Goal: Navigation & Orientation: Understand site structure

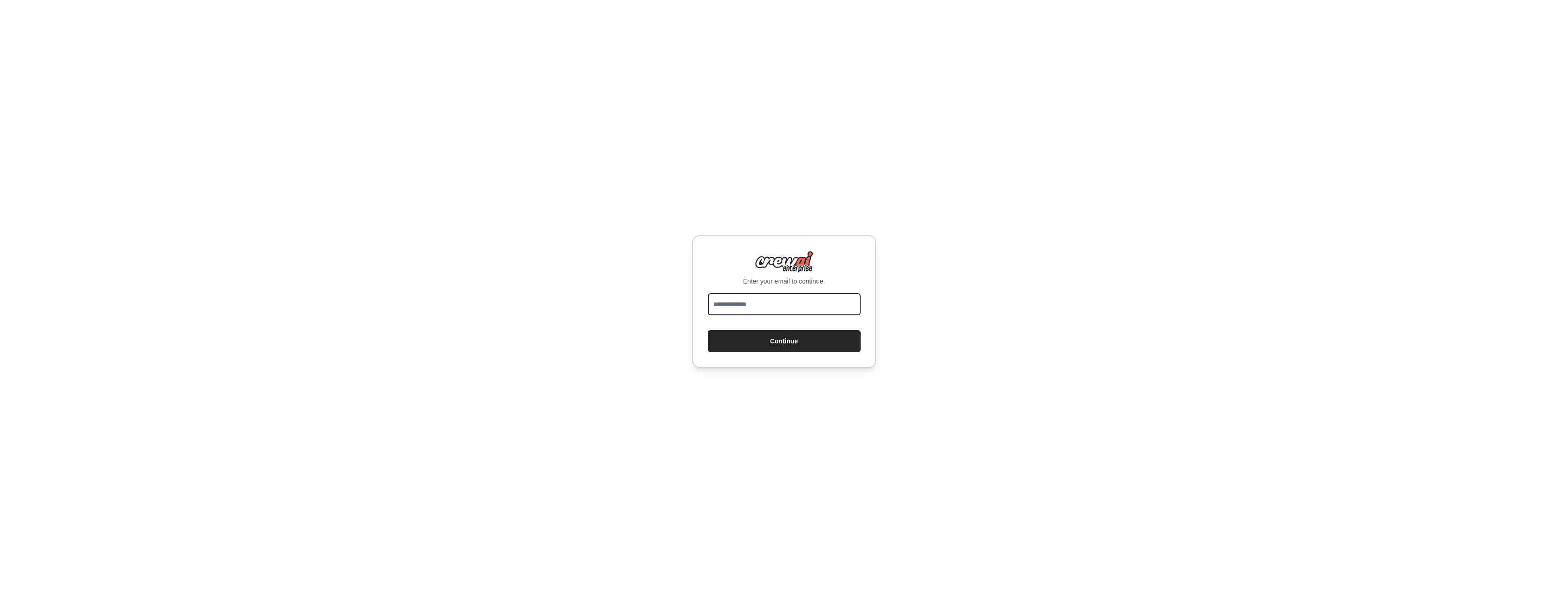
click at [761, 306] on input "email" at bounding box center [784, 304] width 153 height 22
type input "**********"
click at [778, 334] on button "Continue" at bounding box center [784, 341] width 153 height 22
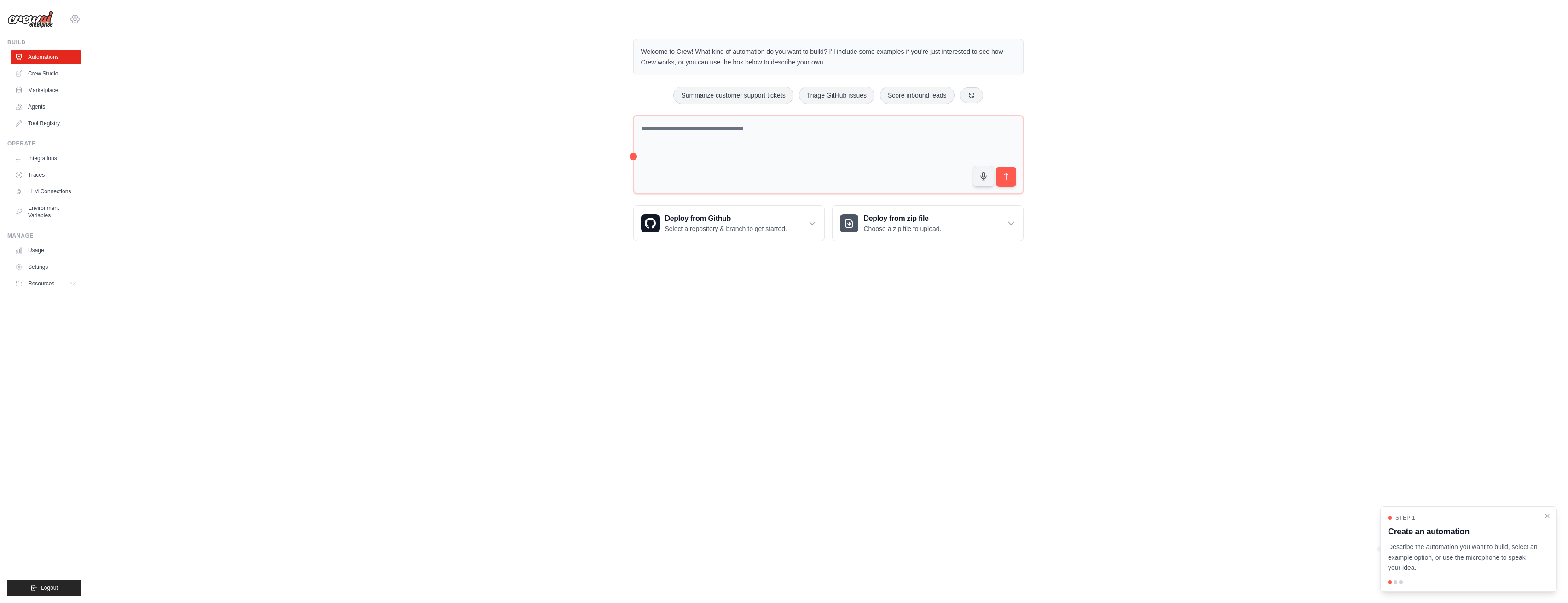
click at [76, 19] on icon at bounding box center [74, 19] width 11 height 11
click at [62, 63] on link "Settings" at bounding box center [74, 62] width 81 height 17
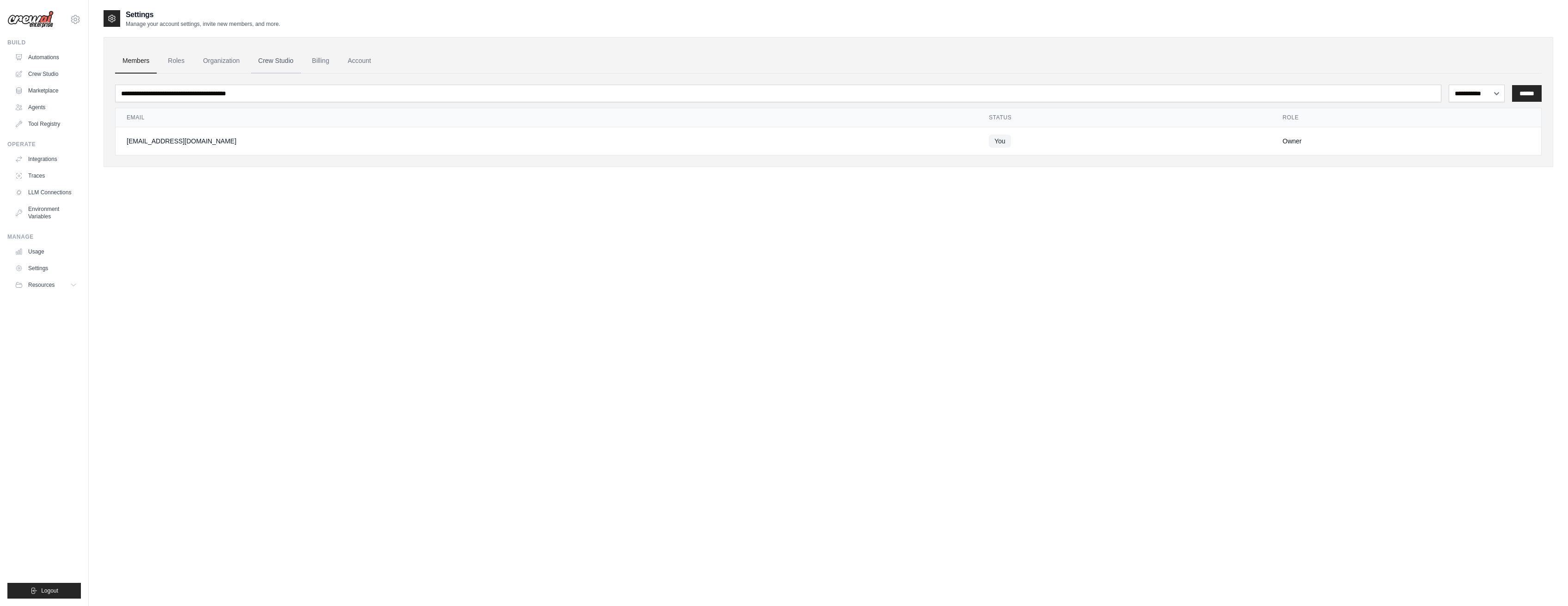
click at [283, 61] on link "Crew Studio" at bounding box center [276, 61] width 50 height 25
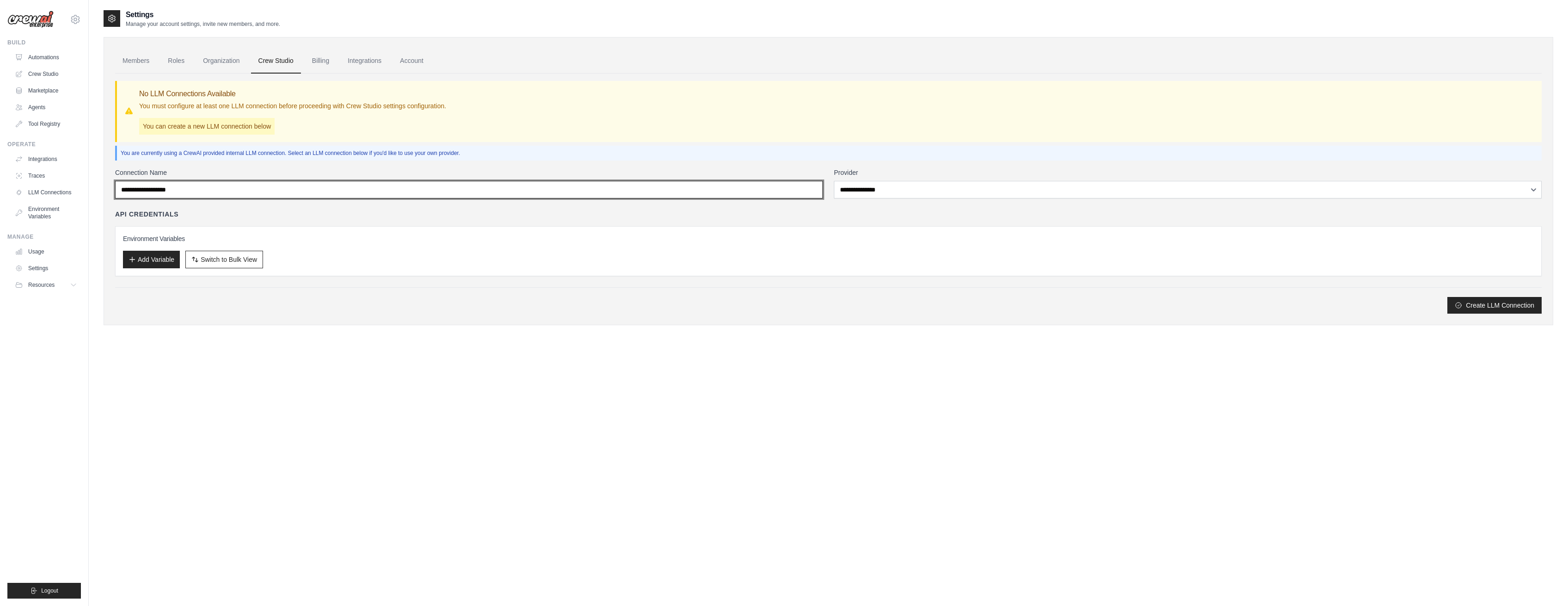
click at [246, 184] on input "Connection Name" at bounding box center [468, 190] width 708 height 18
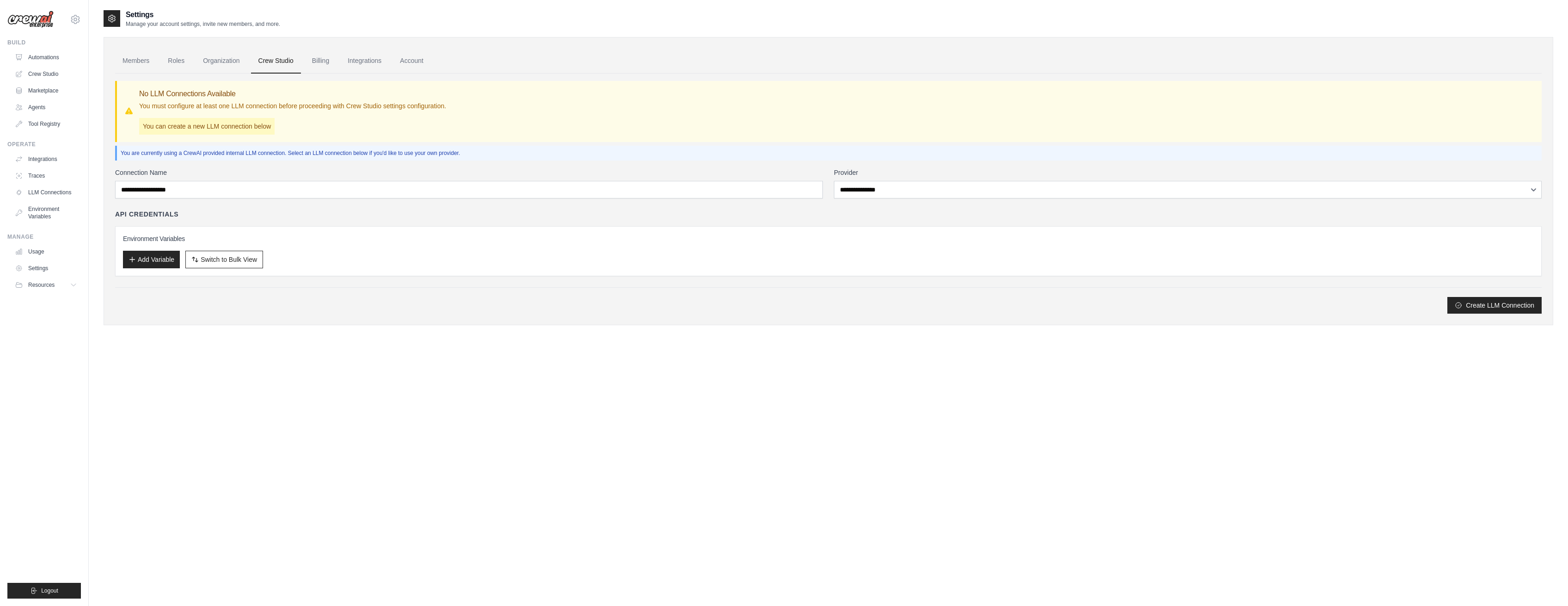
click at [286, 217] on div "API Credentials" at bounding box center [828, 214] width 1426 height 9
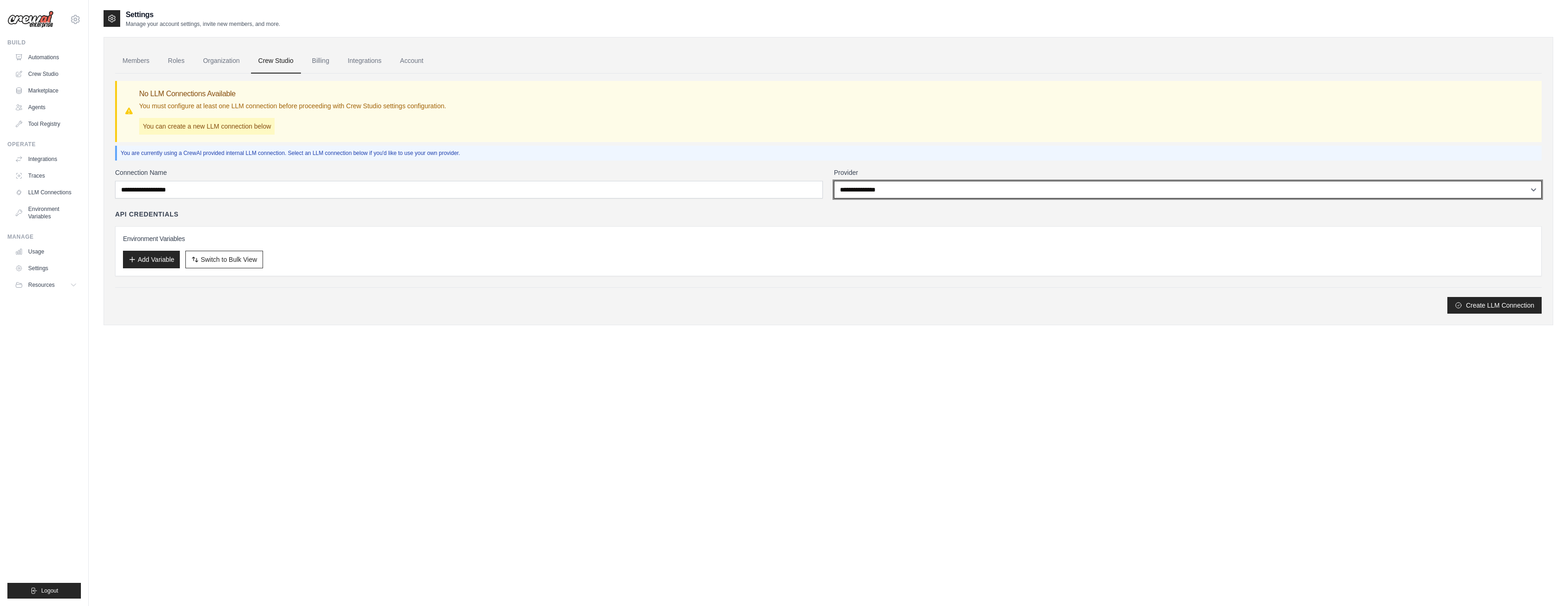
drag, startPoint x: 918, startPoint y: 192, endPoint x: 693, endPoint y: 238, distance: 229.7
click at [690, 238] on div "**********" at bounding box center [828, 241] width 1426 height 146
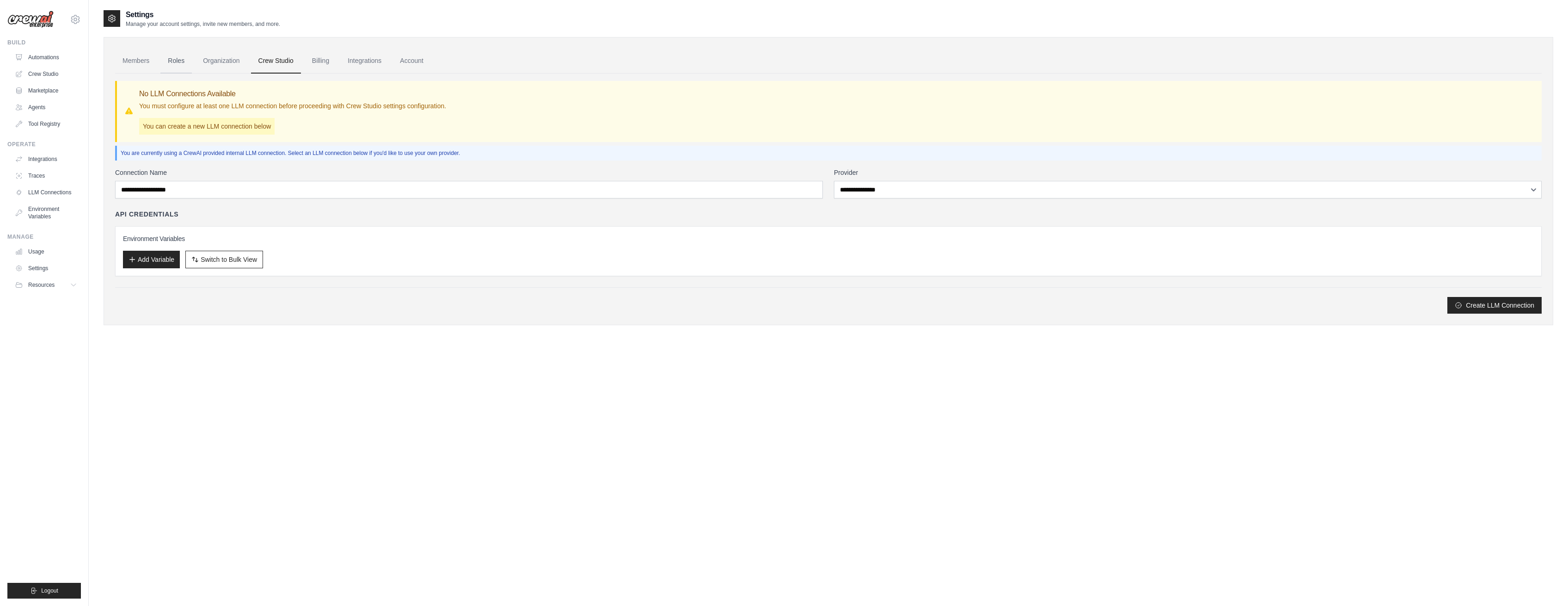
click at [167, 64] on link "Roles" at bounding box center [175, 61] width 31 height 25
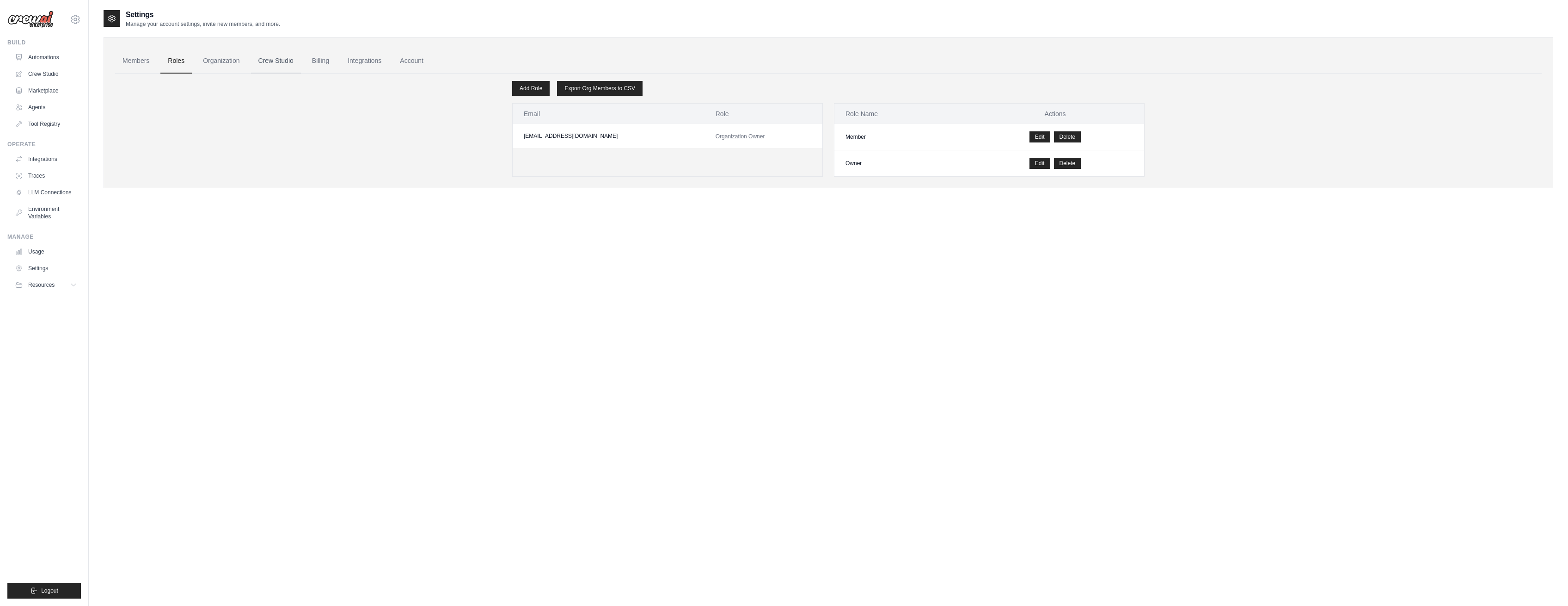
drag, startPoint x: 237, startPoint y: 63, endPoint x: 251, endPoint y: 63, distance: 14.0
click at [237, 63] on link "Organization" at bounding box center [221, 61] width 51 height 25
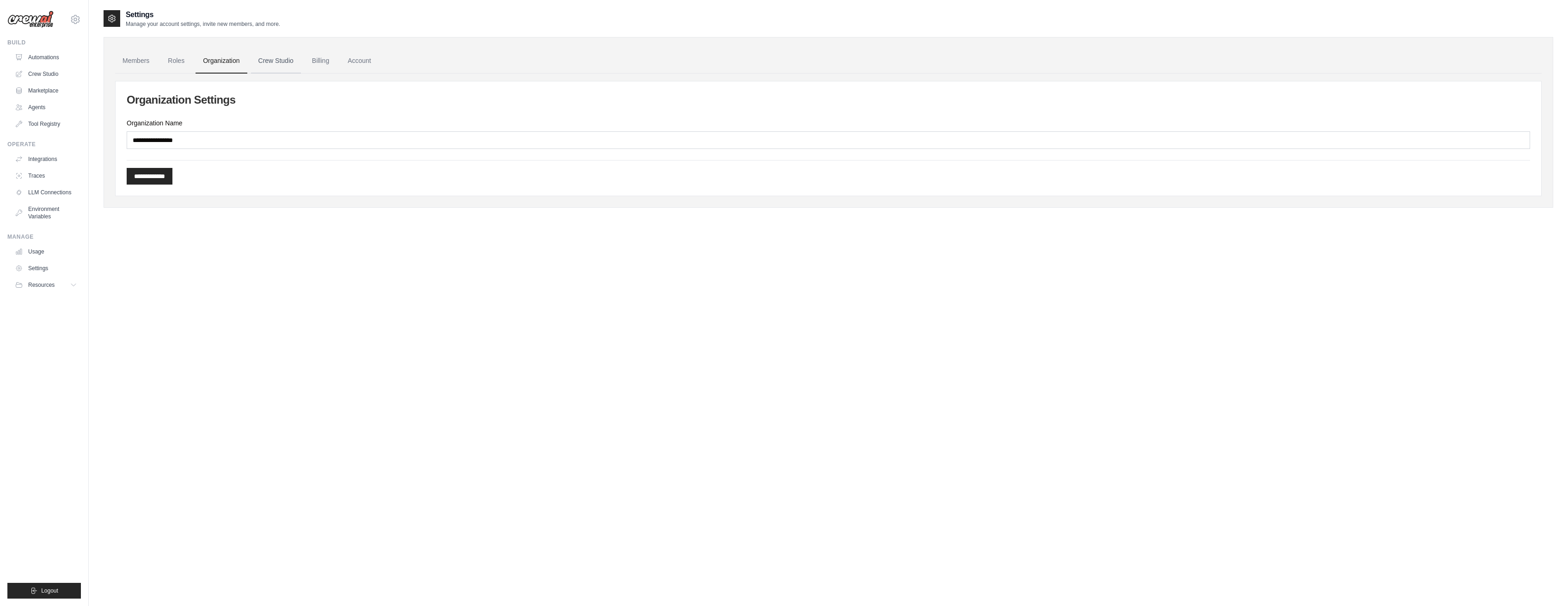
click at [267, 61] on link "Crew Studio" at bounding box center [276, 61] width 50 height 25
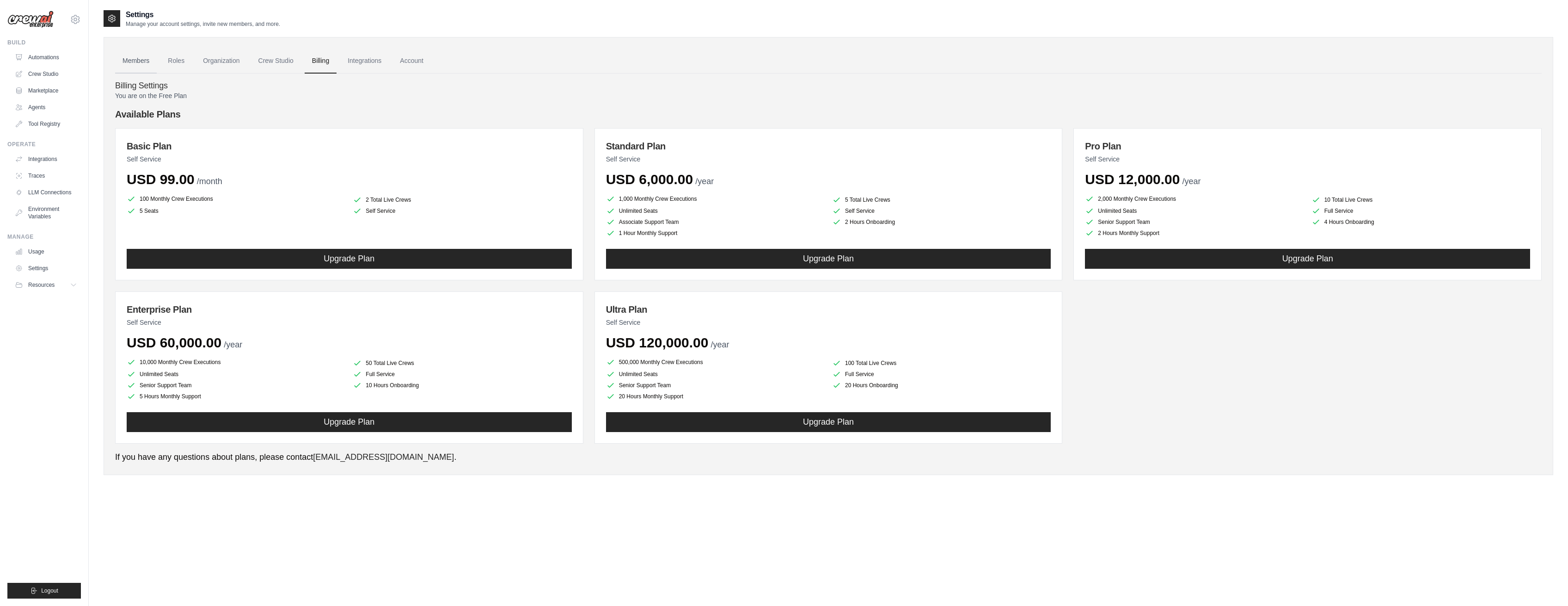
click at [125, 60] on link "Members" at bounding box center [135, 61] width 41 height 25
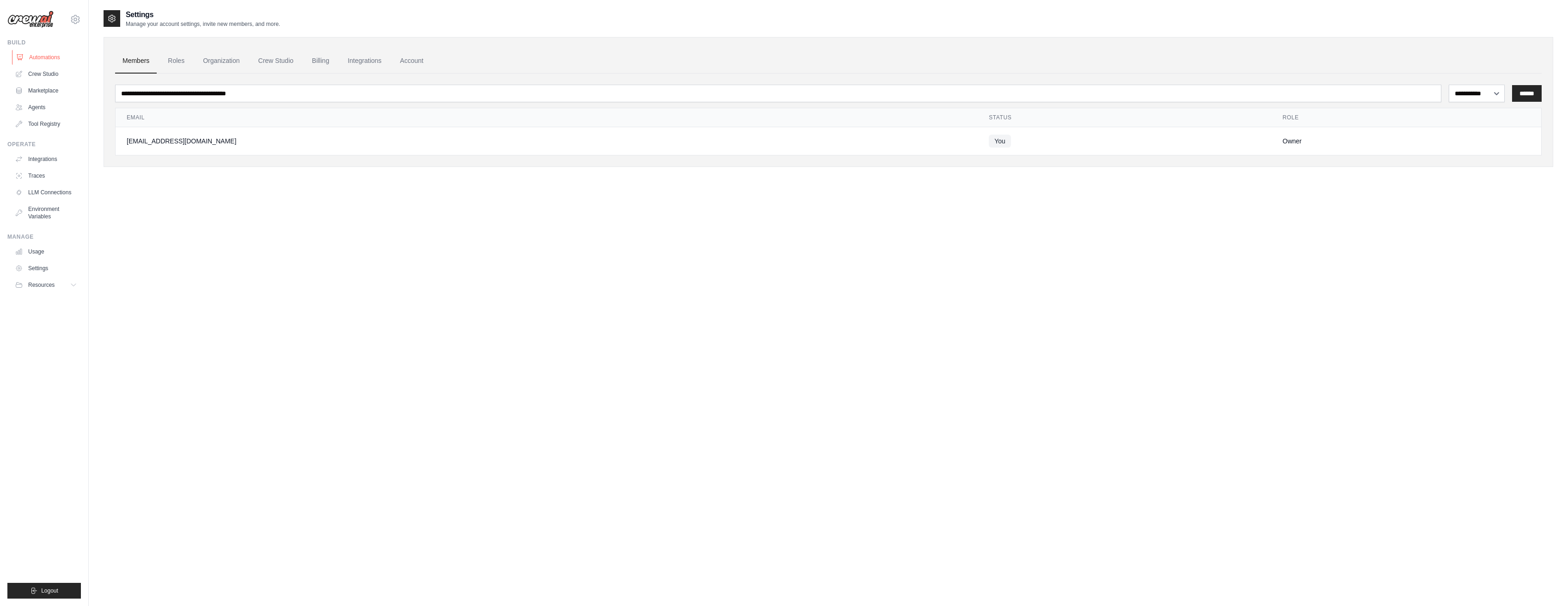
click at [62, 56] on link "Automations" at bounding box center [47, 57] width 70 height 15
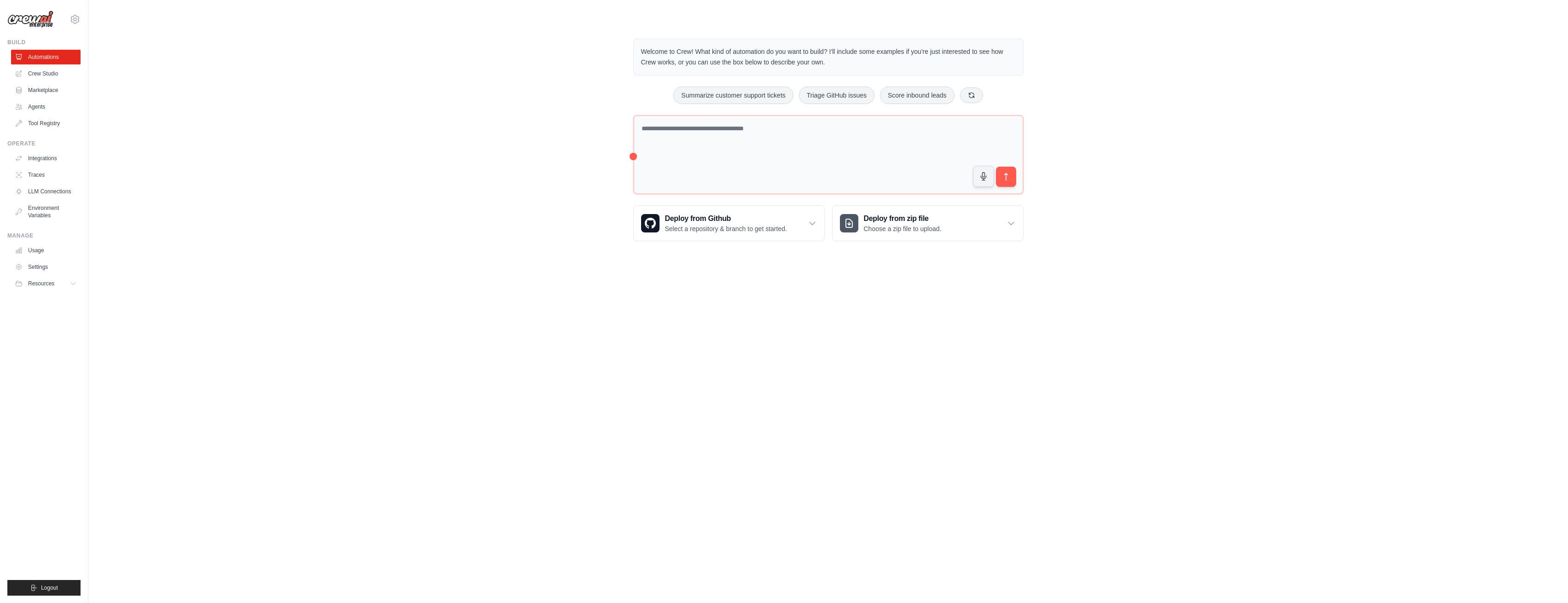
click at [51, 81] on ul "Automations Crew Studio Marketplace Agents Tool Registry" at bounding box center [45, 90] width 69 height 81
click at [52, 74] on link "Crew Studio" at bounding box center [46, 73] width 69 height 15
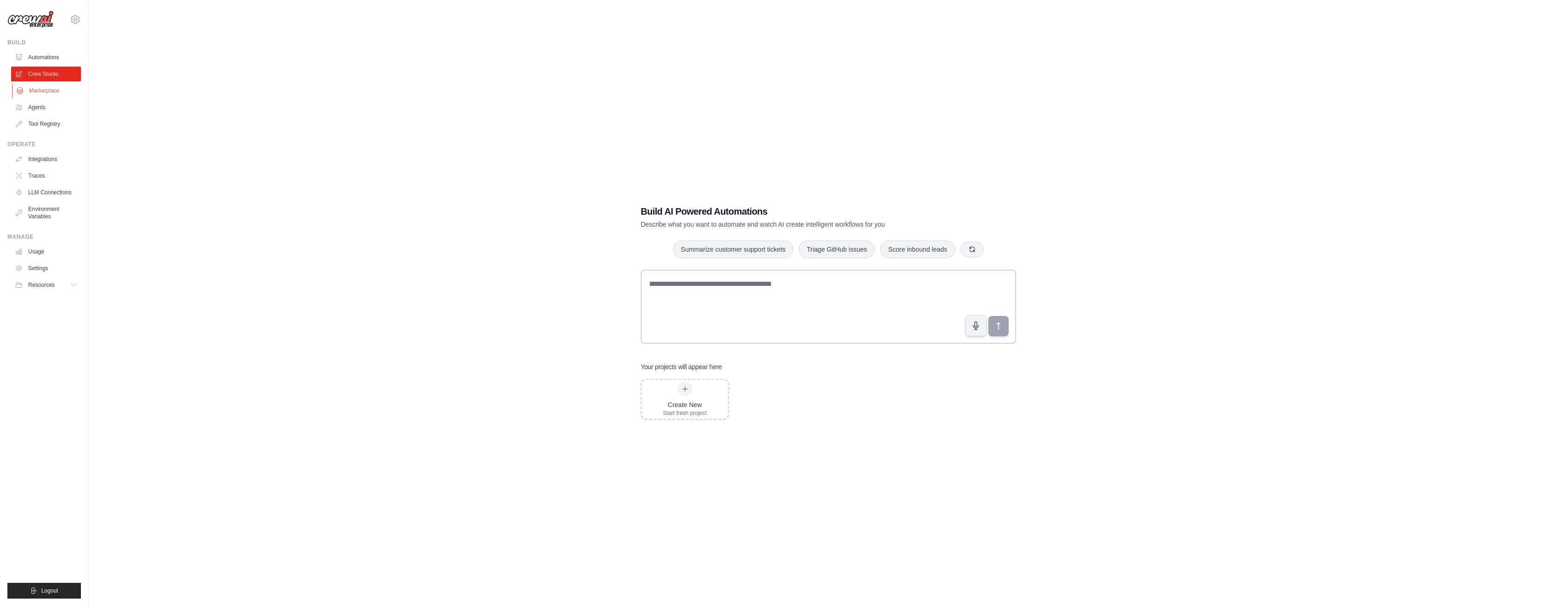
click at [59, 95] on link "Marketplace" at bounding box center [47, 90] width 70 height 15
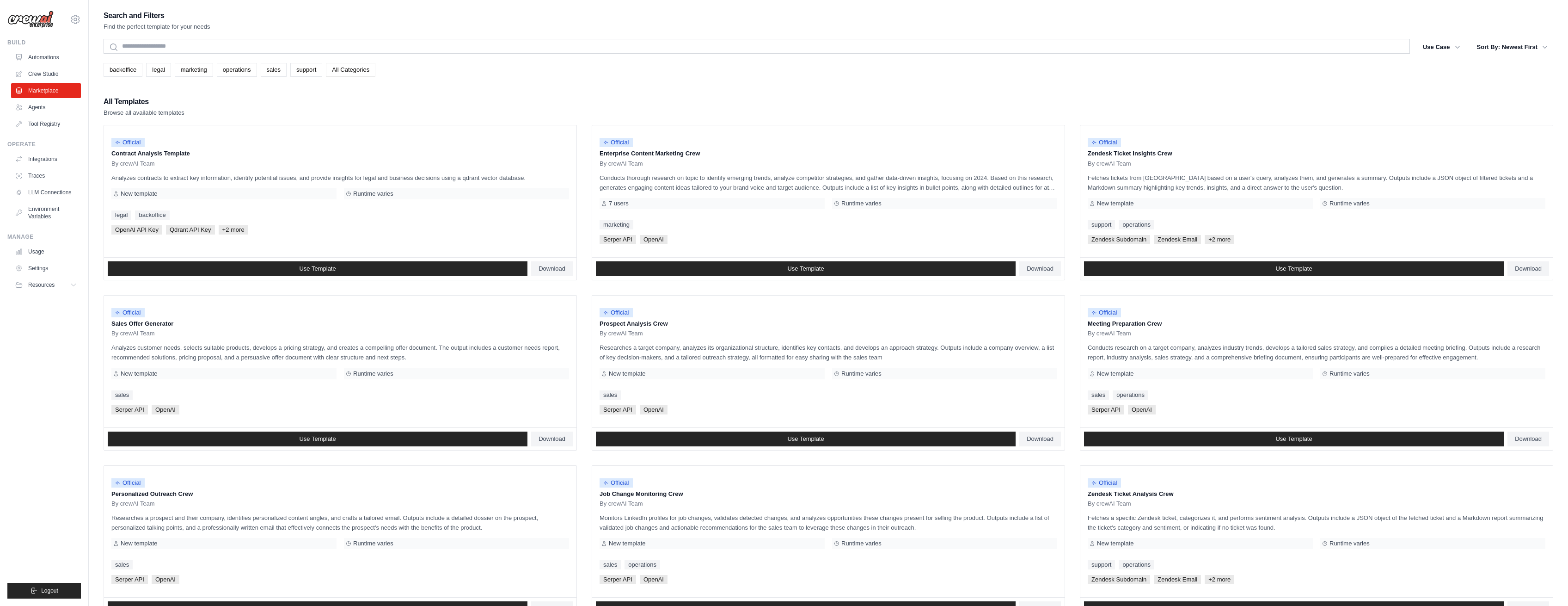
click at [362, 72] on link "All Categories" at bounding box center [350, 70] width 49 height 14
click at [349, 70] on link "All Categories" at bounding box center [350, 70] width 49 height 14
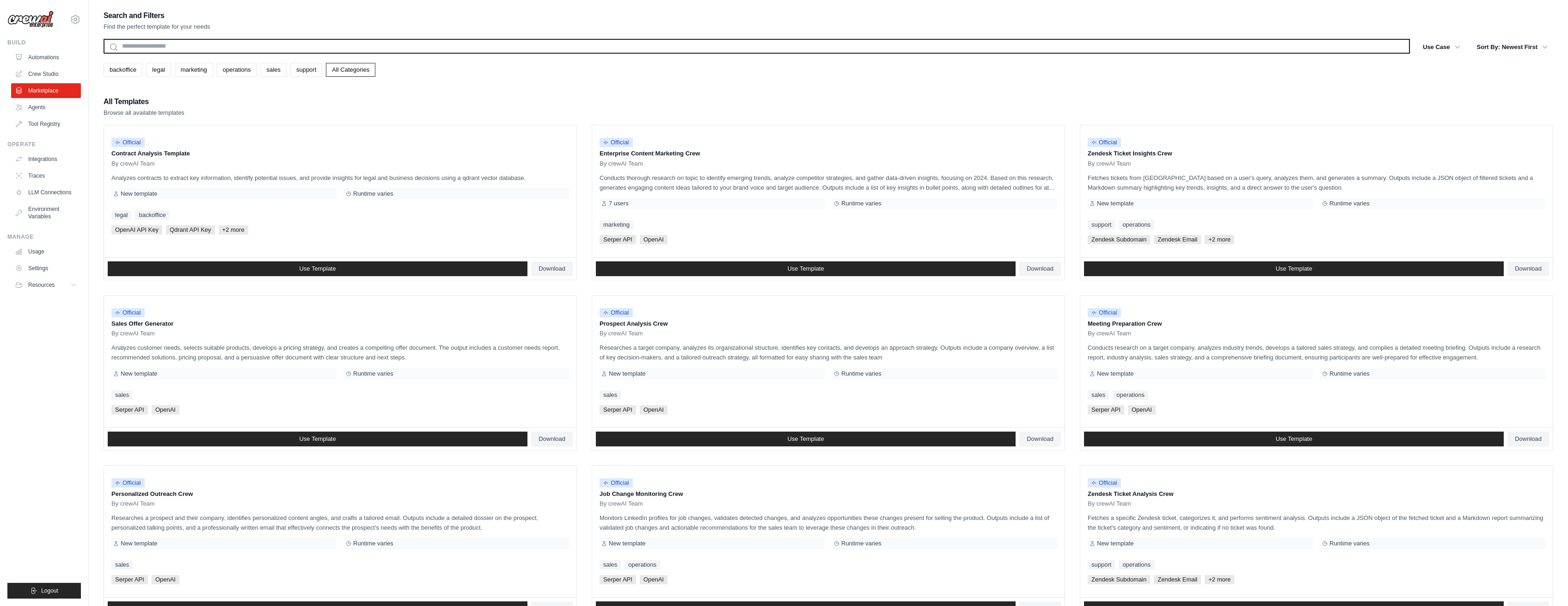
click at [160, 48] on input "text" at bounding box center [756, 46] width 1306 height 15
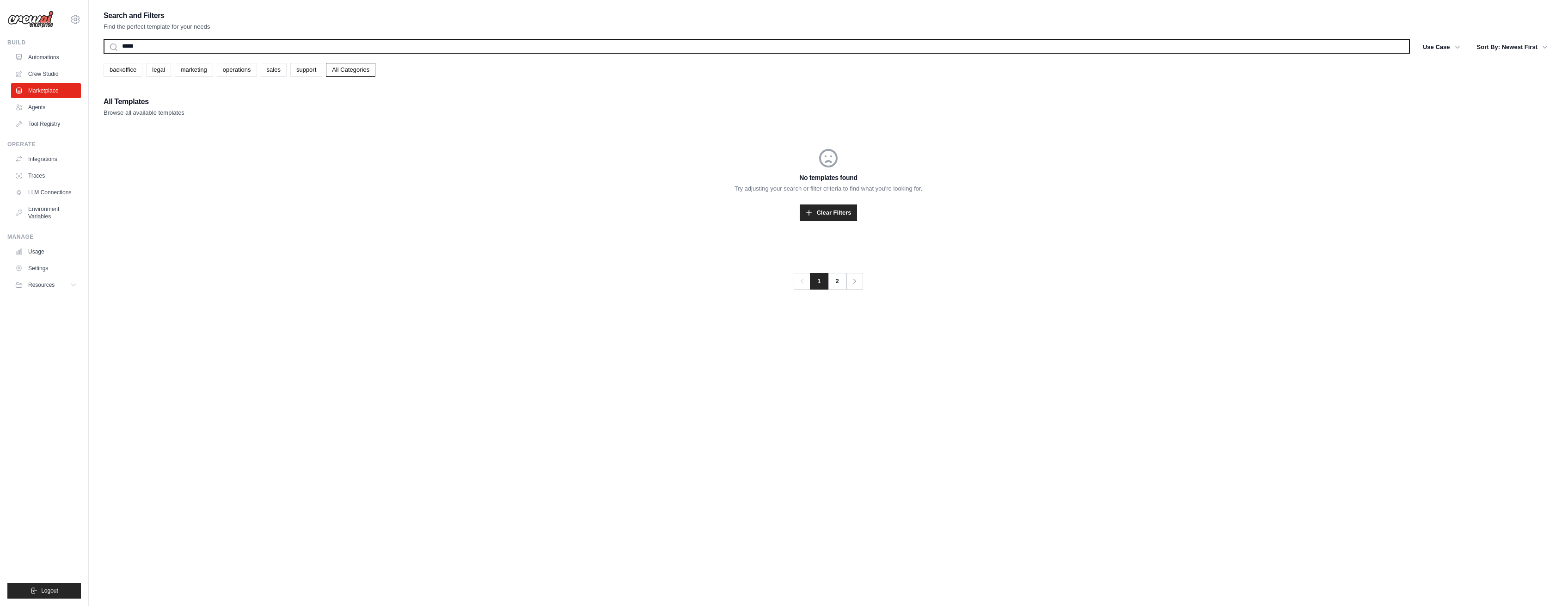
type input "******"
type input "*"
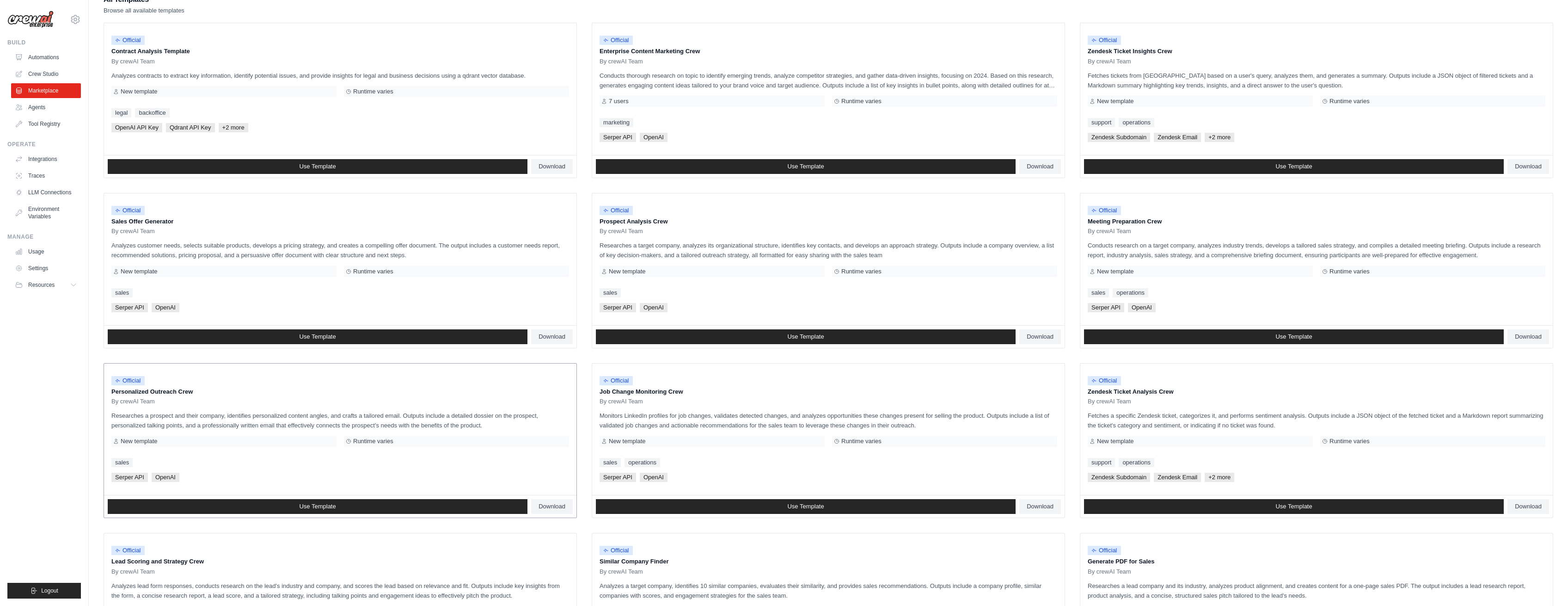
scroll to position [251, 0]
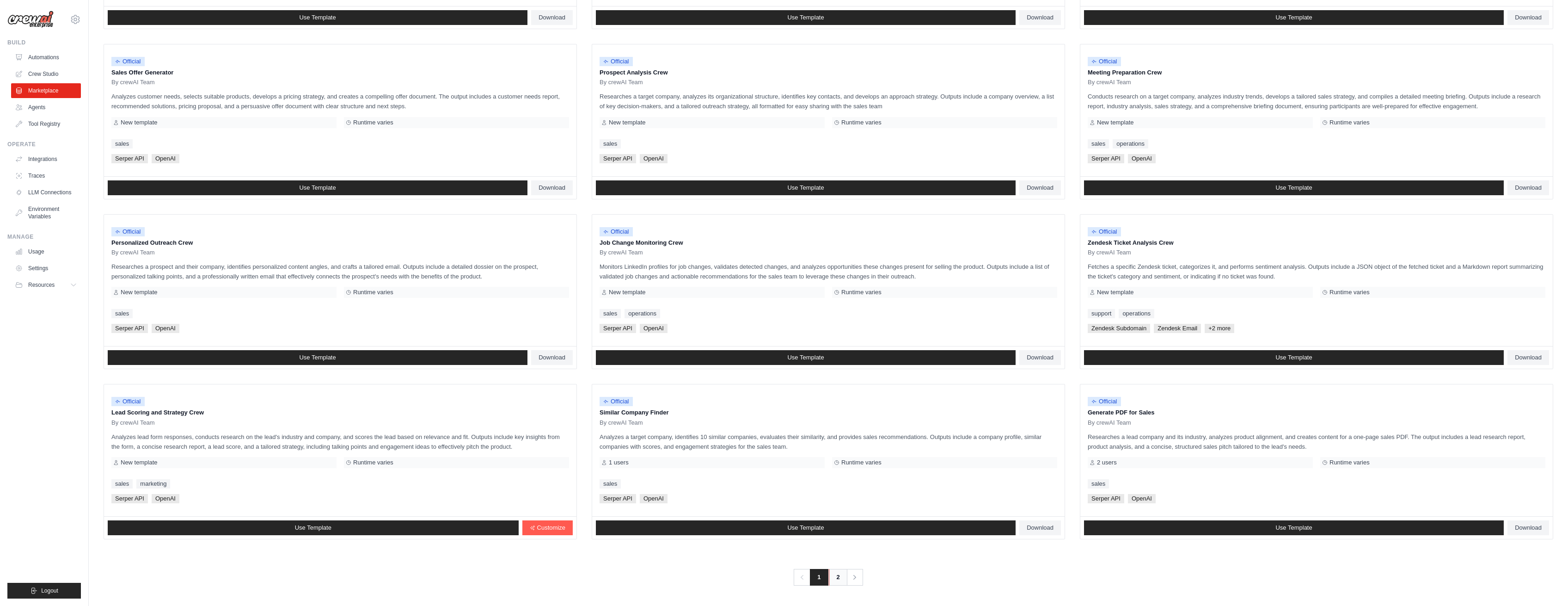
click at [839, 578] on link "2" at bounding box center [838, 577] width 19 height 17
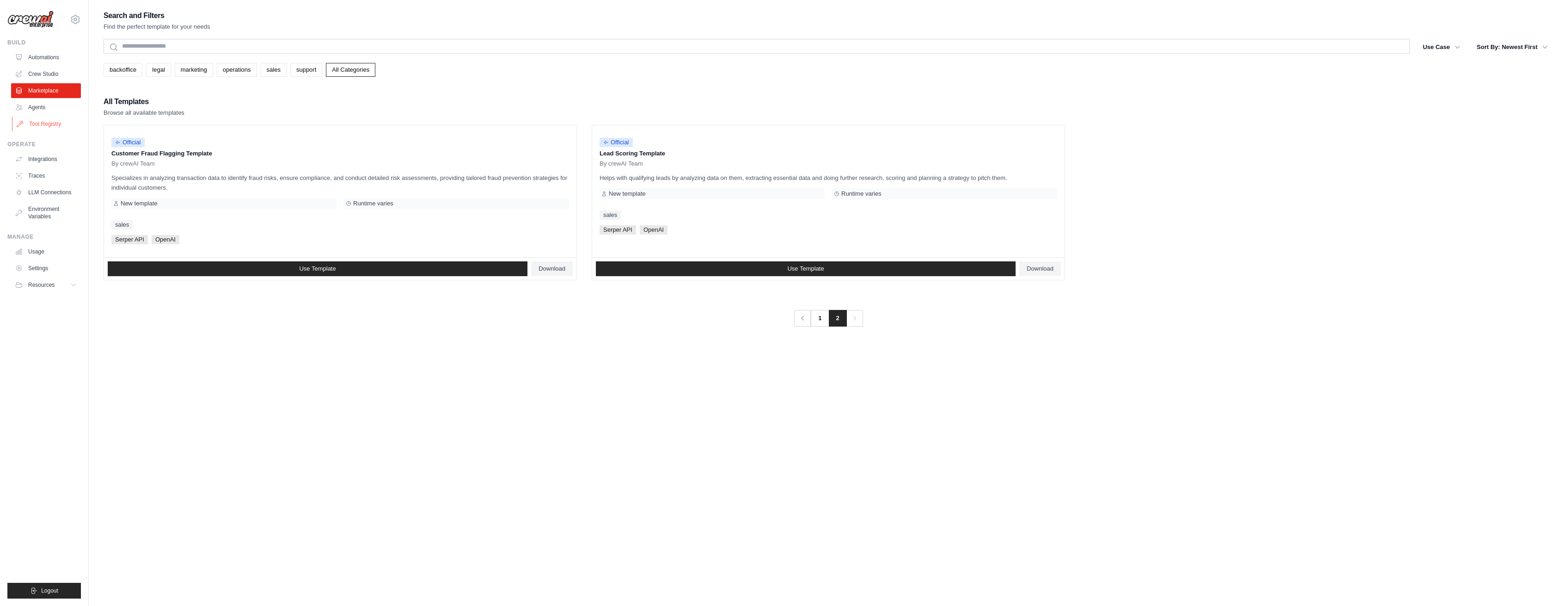
click at [49, 125] on link "Tool Registry" at bounding box center [47, 124] width 70 height 15
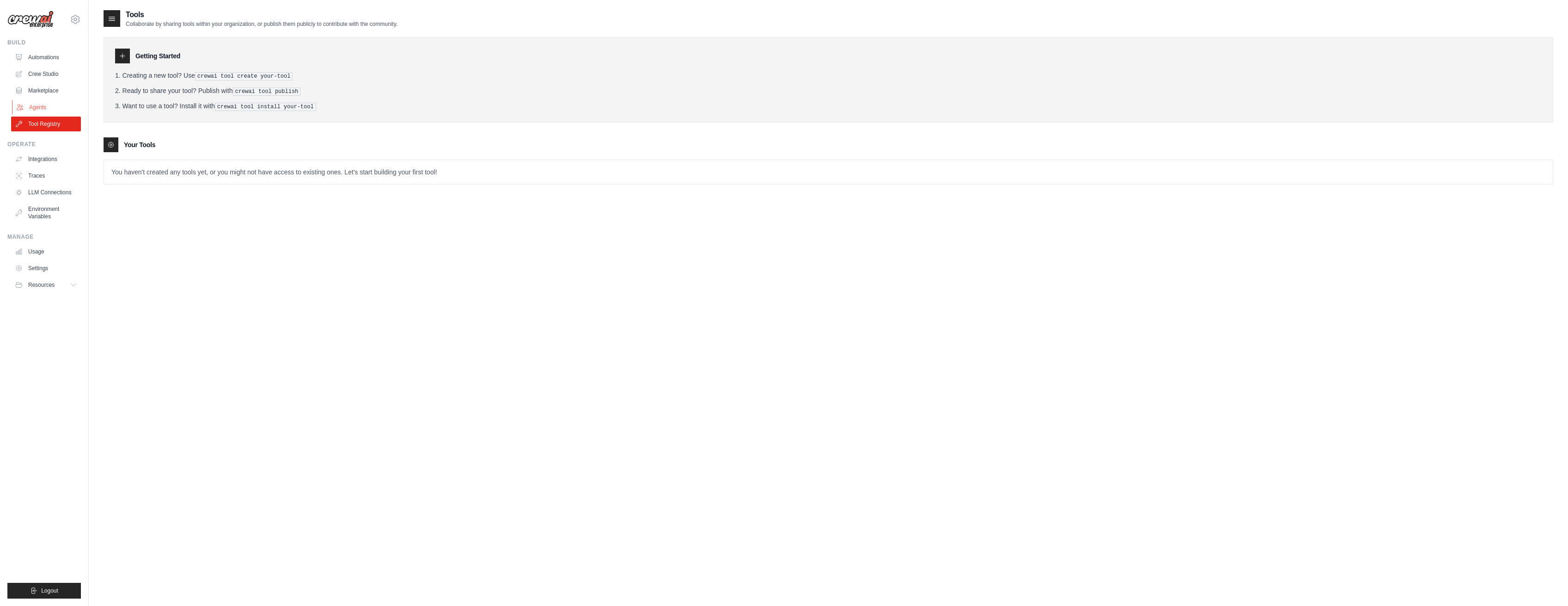
click at [46, 107] on link "Agents" at bounding box center [47, 107] width 70 height 15
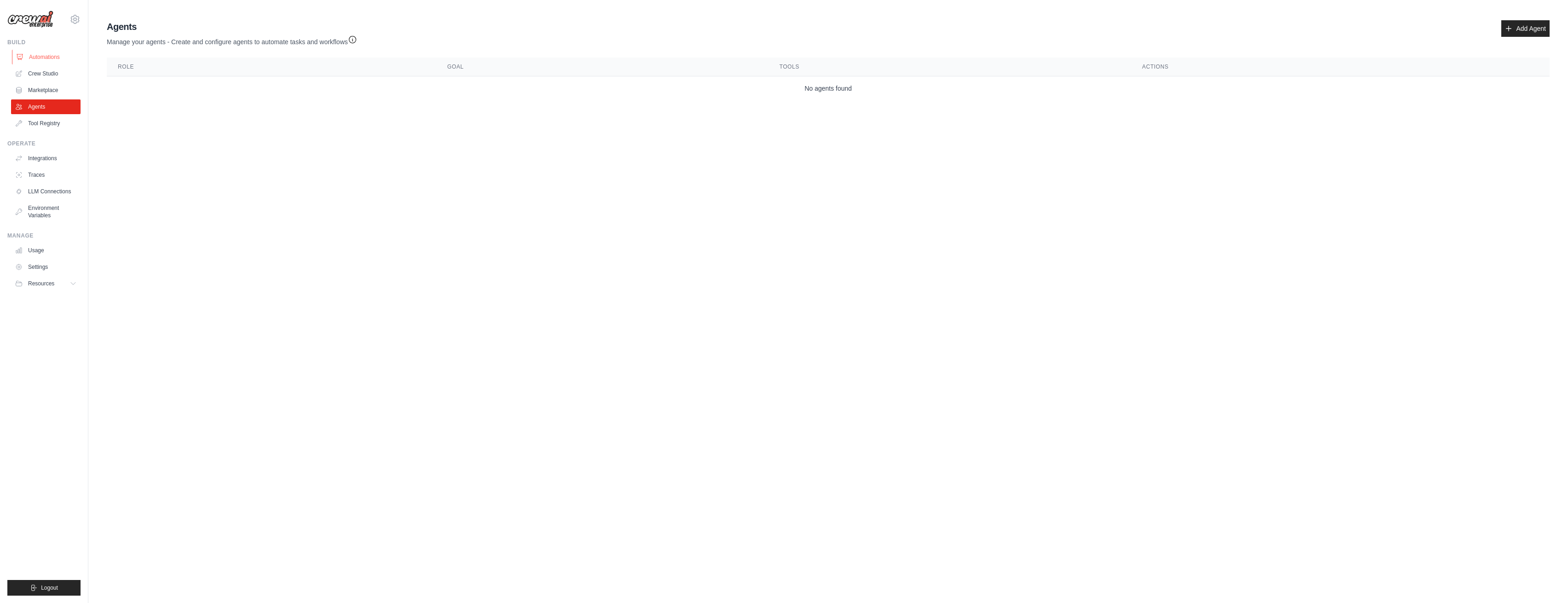
click at [53, 57] on link "Automations" at bounding box center [46, 57] width 69 height 15
